Goal: Find specific page/section: Find specific page/section

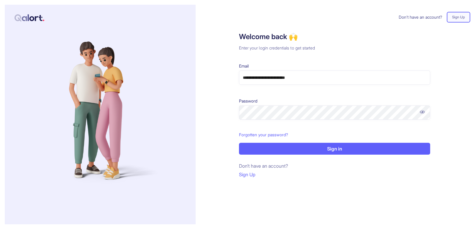
click at [327, 150] on p "Sign in" at bounding box center [334, 148] width 15 height 7
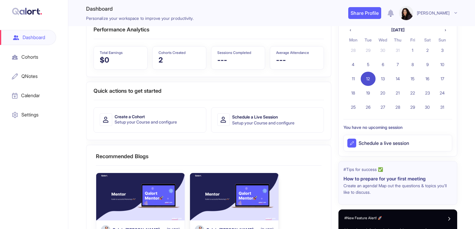
scroll to position [48, 0]
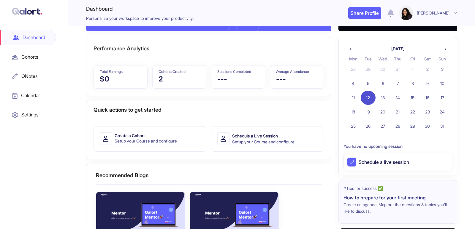
click at [31, 60] on div "Cohorts" at bounding box center [28, 57] width 56 height 15
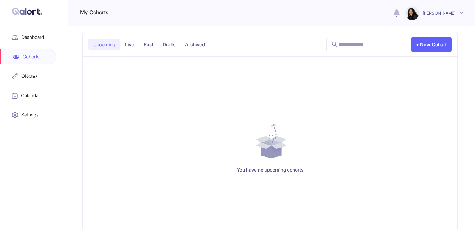
click at [150, 47] on p "Past" at bounding box center [148, 45] width 19 height 12
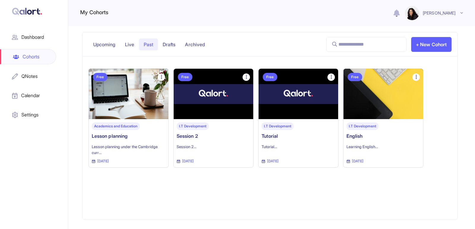
click at [149, 140] on p "Lesson planning" at bounding box center [129, 136] width 74 height 7
